Goal: Transaction & Acquisition: Obtain resource

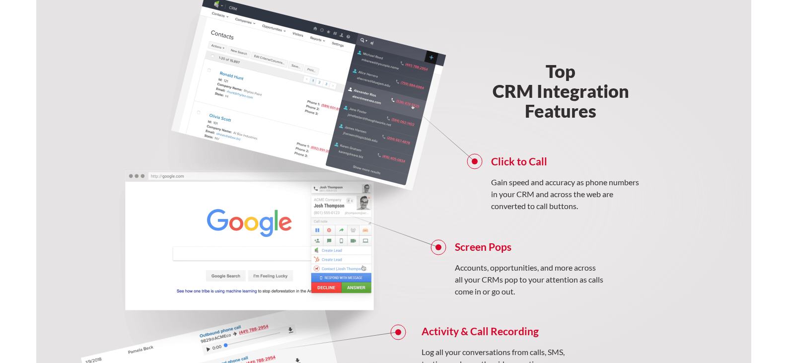
scroll to position [744, 0]
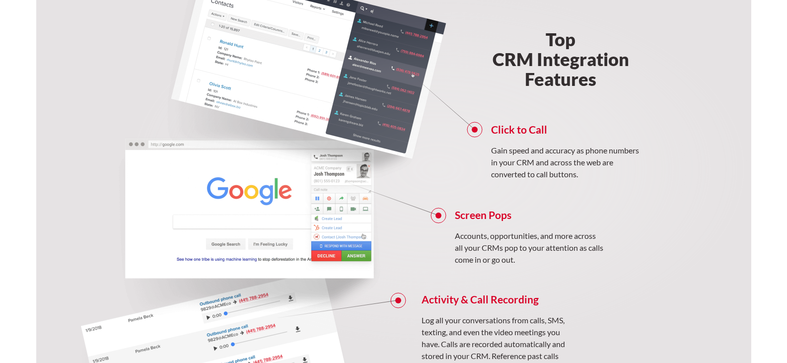
click at [313, 93] on img at bounding box center [438, 169] width 625 height 364
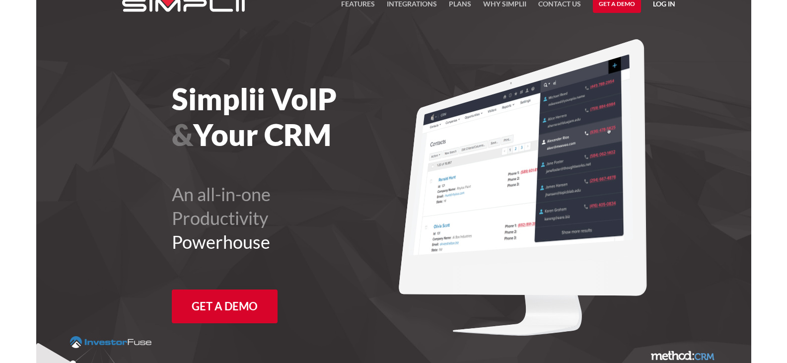
scroll to position [0, 0]
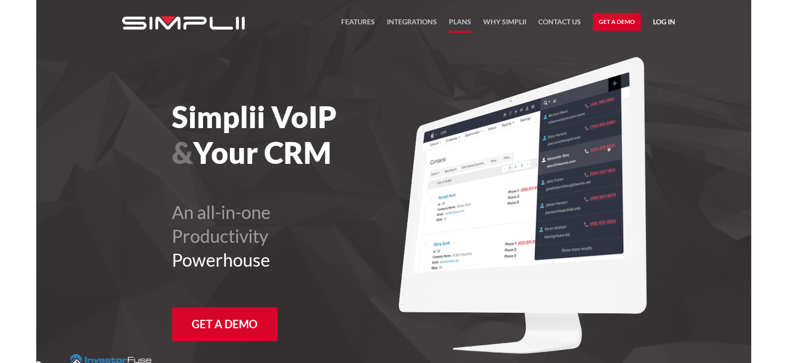
click at [457, 22] on link "Plans" at bounding box center [460, 24] width 22 height 17
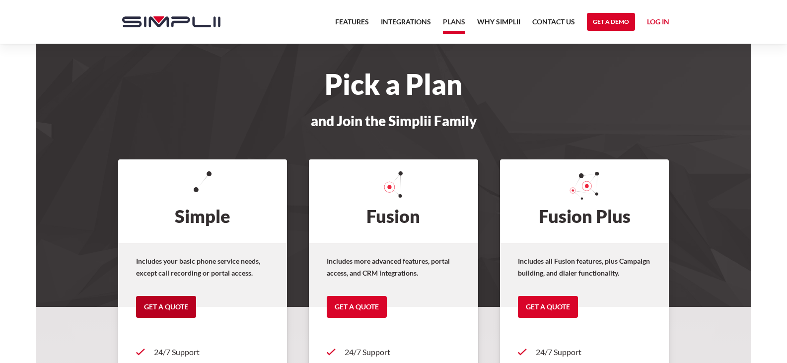
click at [175, 309] on link "Get a Quote" at bounding box center [166, 307] width 60 height 22
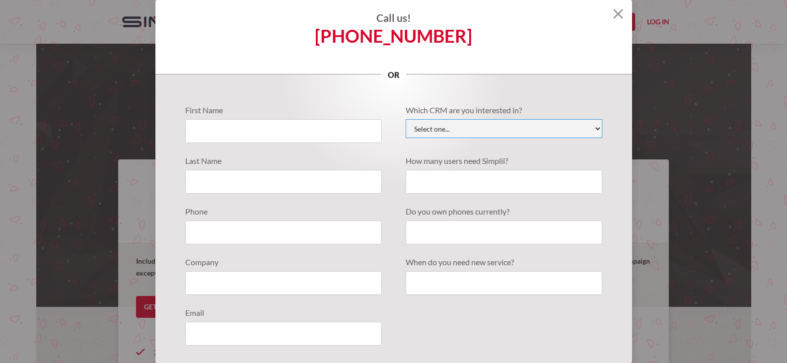
click at [588, 132] on select "Select one... Active Campaign Autotask ChildCareCRM Close.io ConnectWise Copper…" at bounding box center [503, 128] width 197 height 19
click at [613, 15] on img at bounding box center [618, 14] width 10 height 10
